Goal: Find contact information: Find contact information

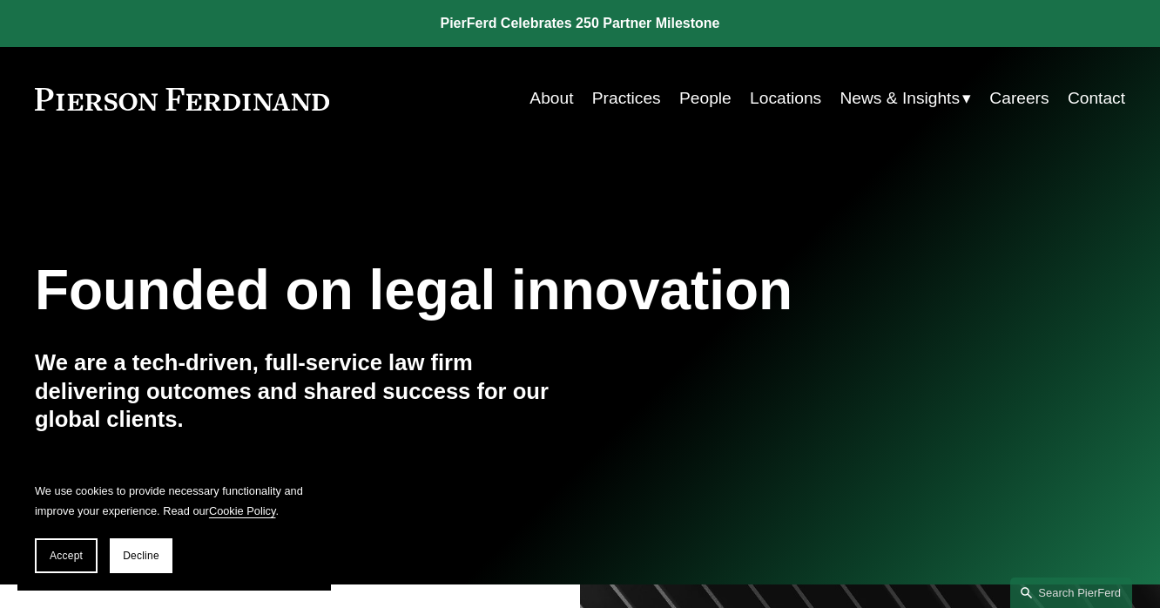
click at [773, 94] on link "Locations" at bounding box center [785, 98] width 71 height 33
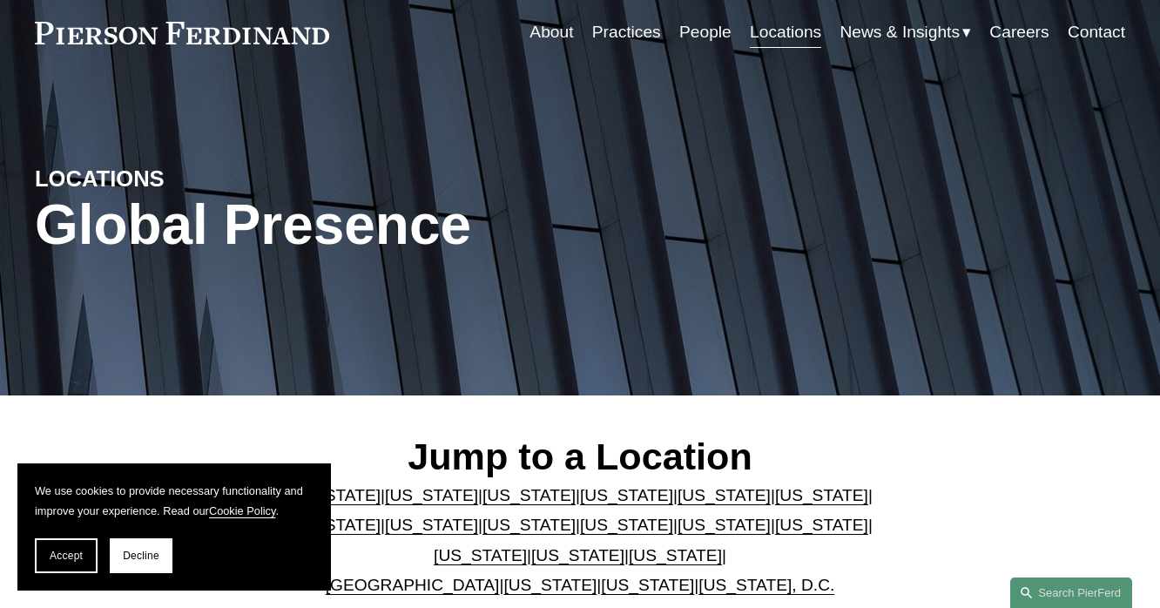
scroll to position [261, 0]
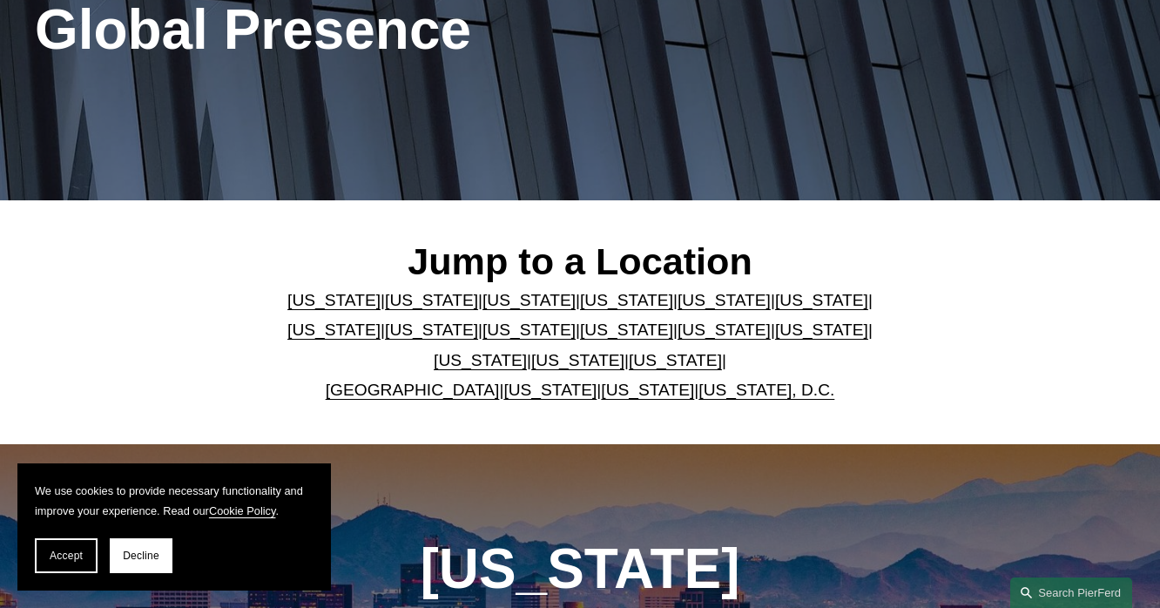
click at [775, 302] on link "Georgia" at bounding box center [821, 300] width 93 height 18
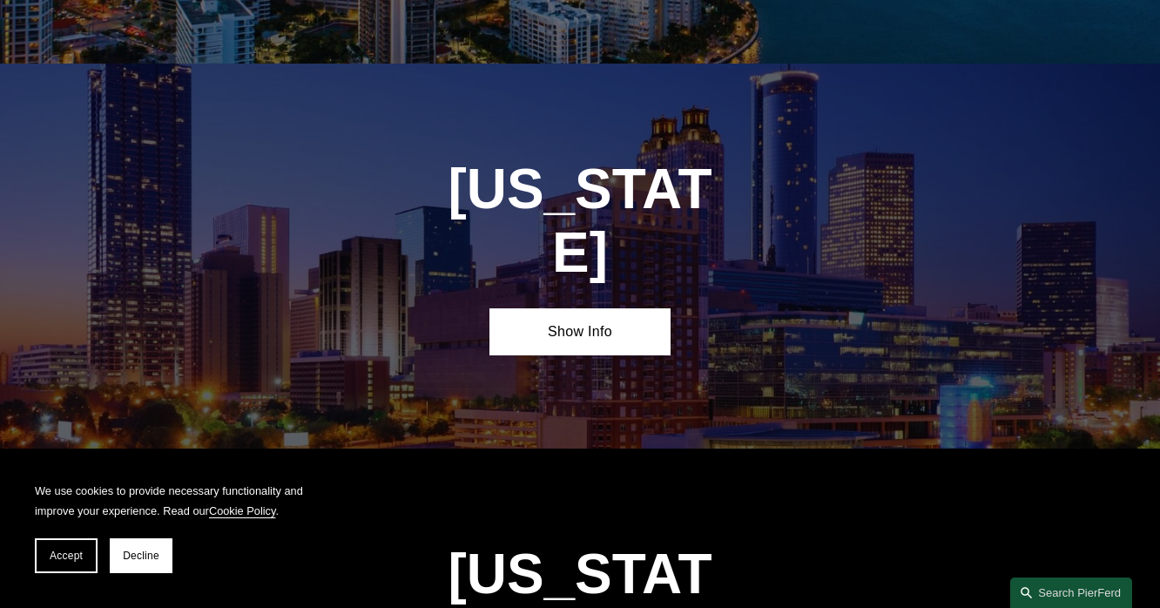
scroll to position [2369, 0]
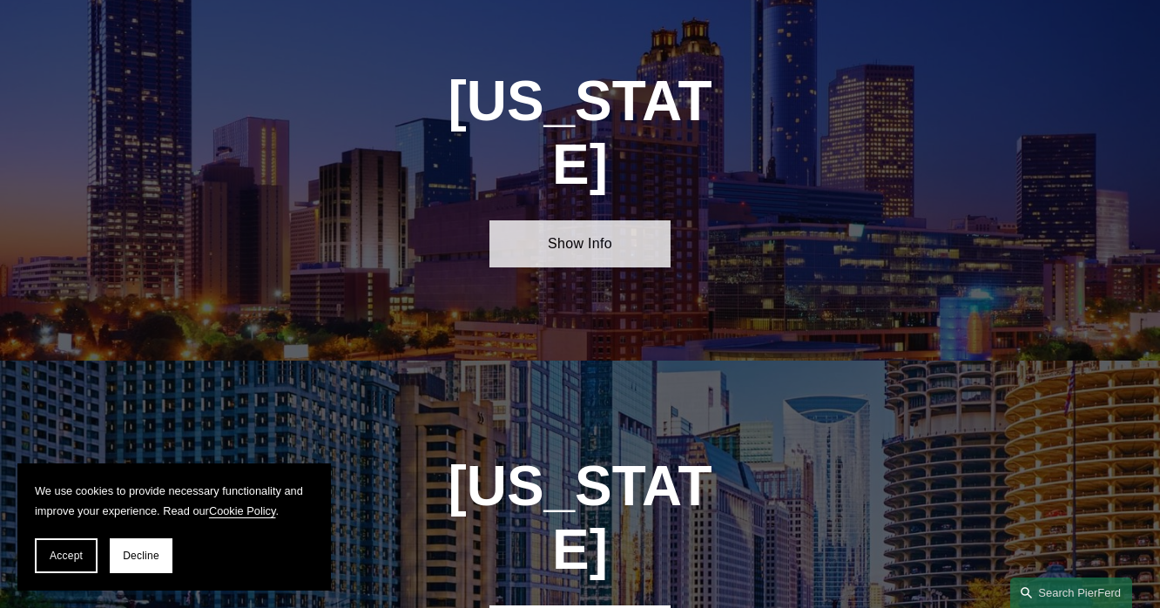
click at [596, 220] on link "Show Info" at bounding box center [580, 243] width 182 height 47
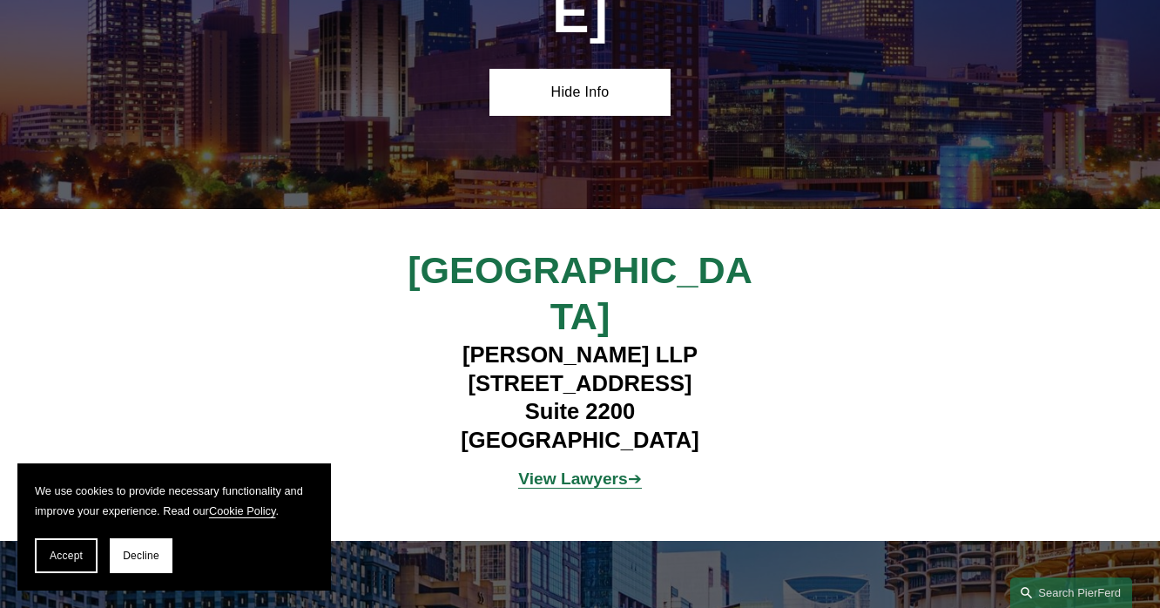
scroll to position [2543, 0]
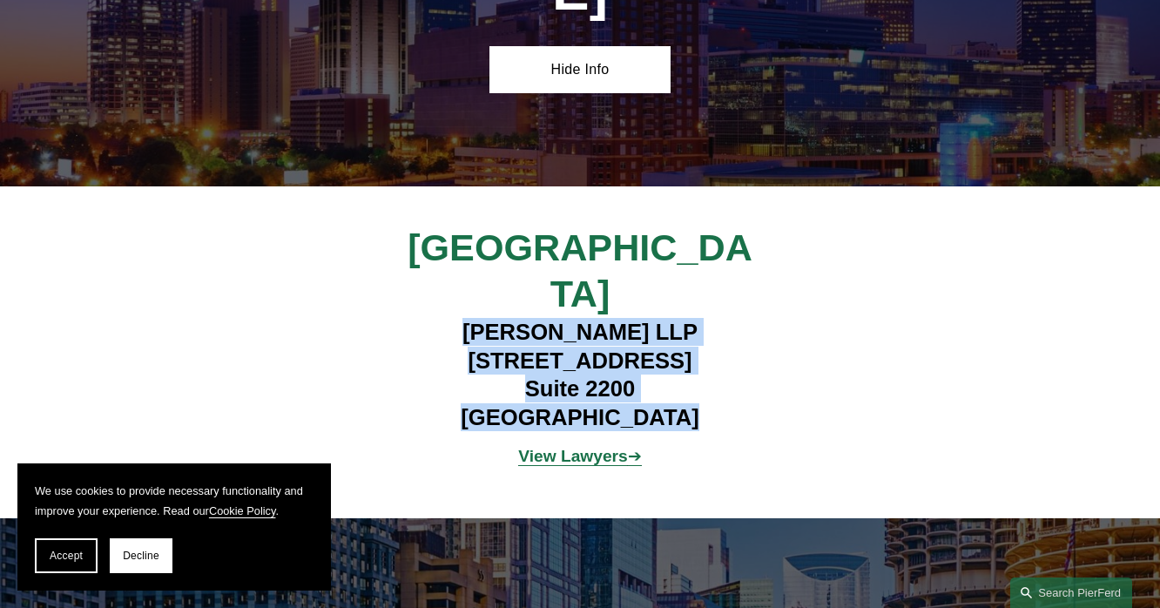
drag, startPoint x: 683, startPoint y: 350, endPoint x: 456, endPoint y: 268, distance: 241.5
click at [456, 318] on h4 "Pierson Ferdinand LLP 260 Peachtree Street NW Suite 2200 Atlanta, GA 30303" at bounding box center [580, 374] width 454 height 113
copy h4 "Pierson Ferdinand LLP 260 Peachtree Street NW Suite 2200 Atlanta, GA 30303"
